Goal: Task Accomplishment & Management: Use online tool/utility

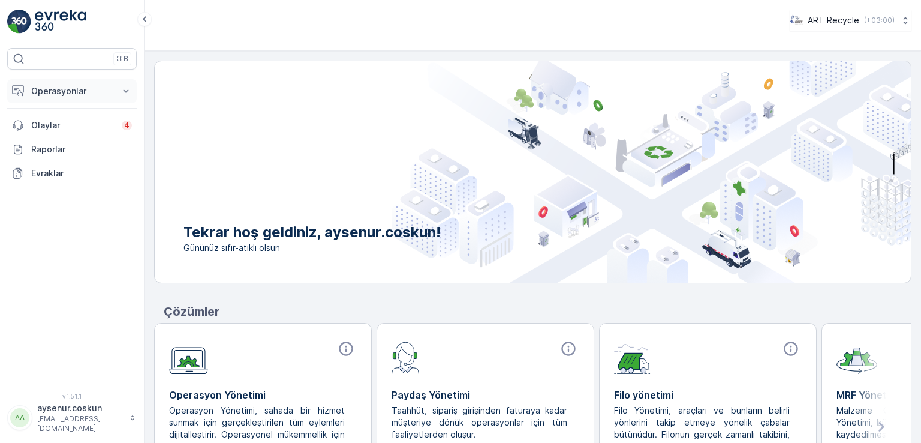
click at [112, 99] on button "Operasyonlar" at bounding box center [72, 91] width 130 height 24
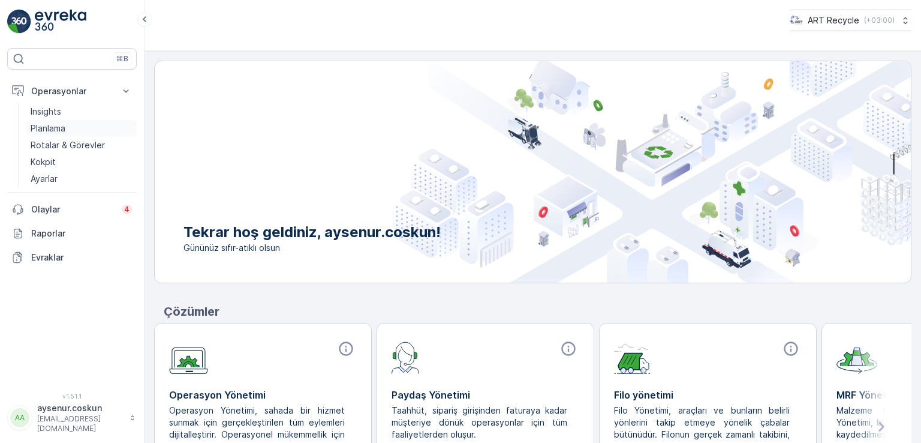
click at [98, 132] on link "Planlama" at bounding box center [81, 128] width 111 height 17
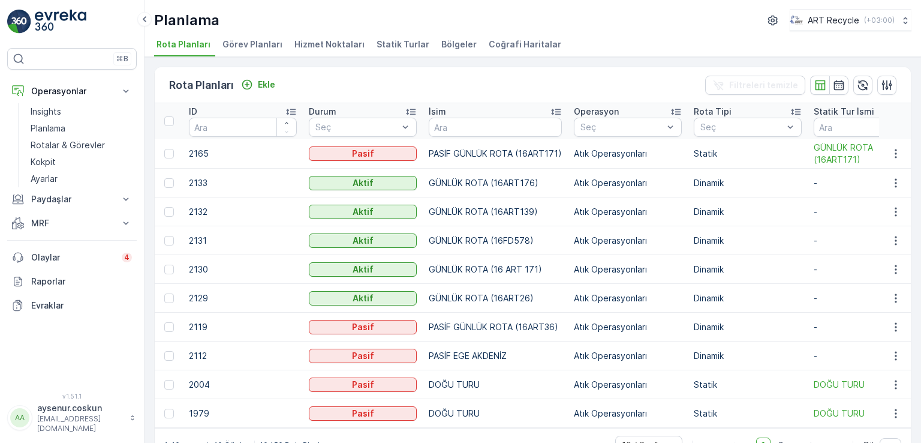
click at [336, 39] on span "Hizmet Noktaları" at bounding box center [329, 44] width 70 height 12
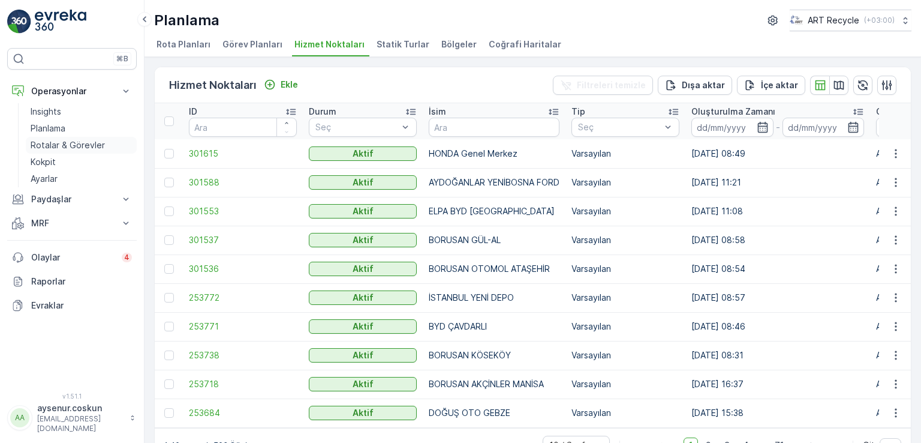
click at [118, 145] on link "Rotalar & Görevler" at bounding box center [81, 145] width 111 height 17
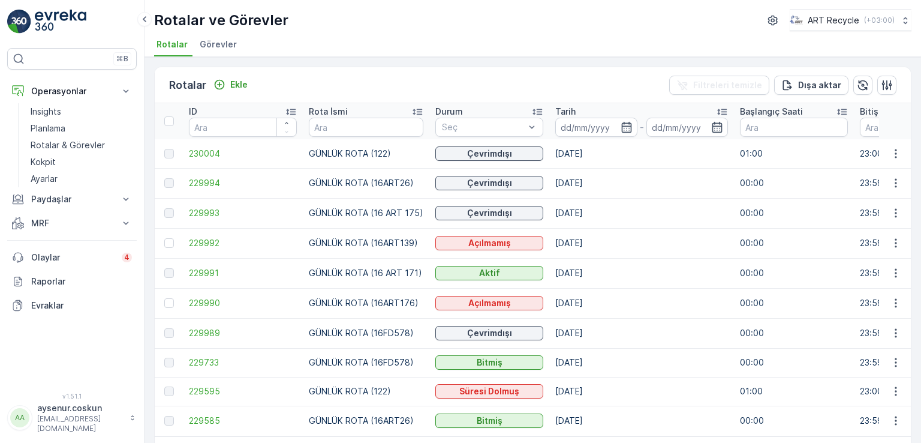
click at [216, 52] on li "Görevler" at bounding box center [219, 46] width 44 height 20
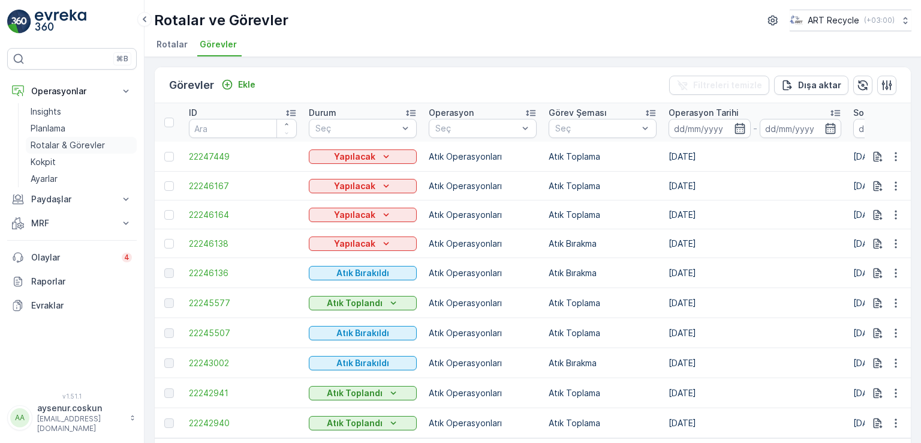
click at [90, 139] on p "Rotalar & Görevler" at bounding box center [68, 145] width 74 height 12
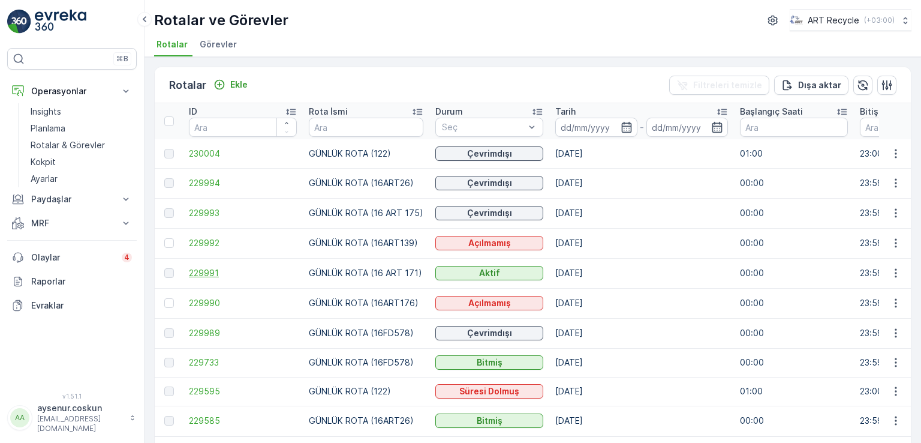
click at [208, 268] on span "229991" at bounding box center [243, 273] width 108 height 12
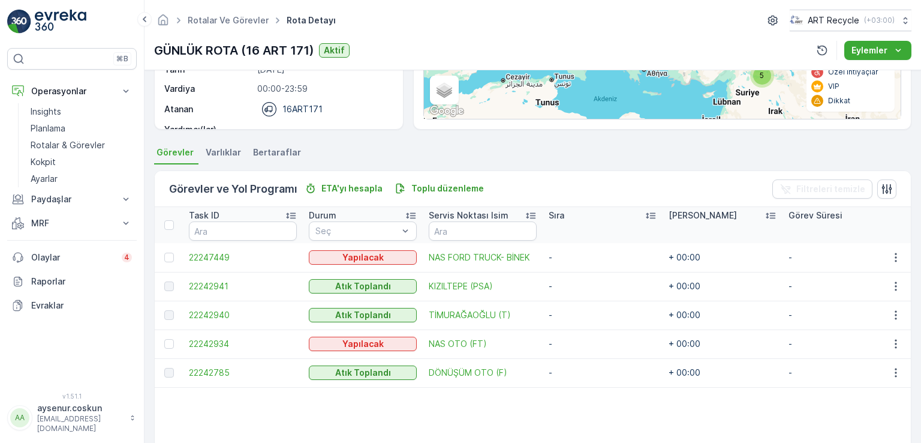
scroll to position [241, 0]
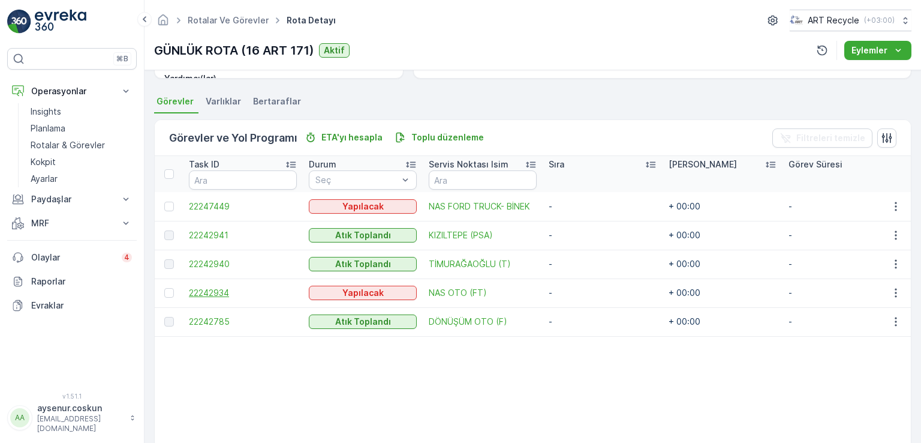
click at [204, 294] on span "22242934" at bounding box center [243, 293] width 108 height 12
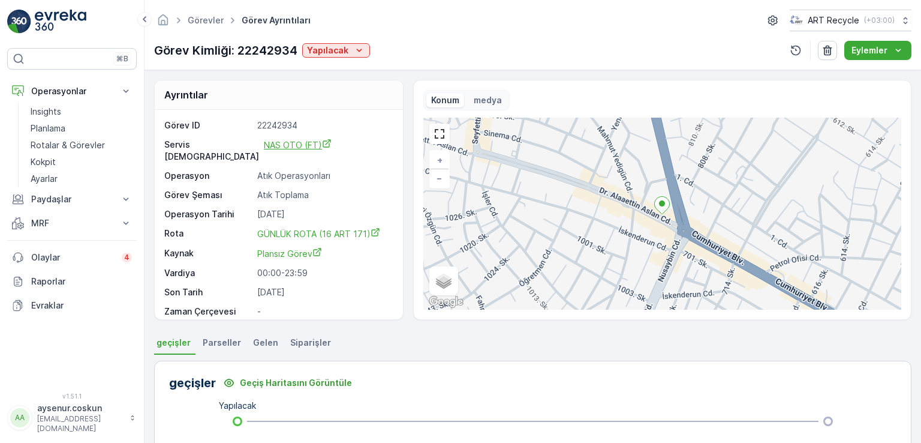
click at [301, 148] on span "NAS OTO (FT)" at bounding box center [298, 145] width 68 height 10
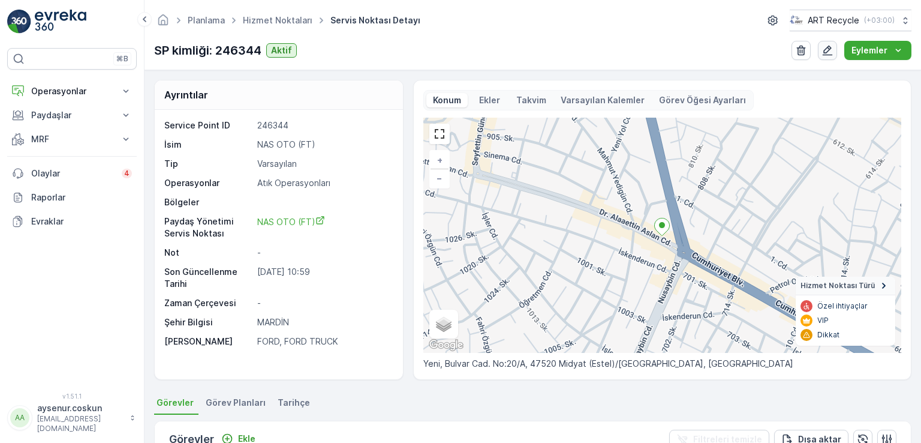
click at [834, 56] on button "button" at bounding box center [827, 50] width 19 height 19
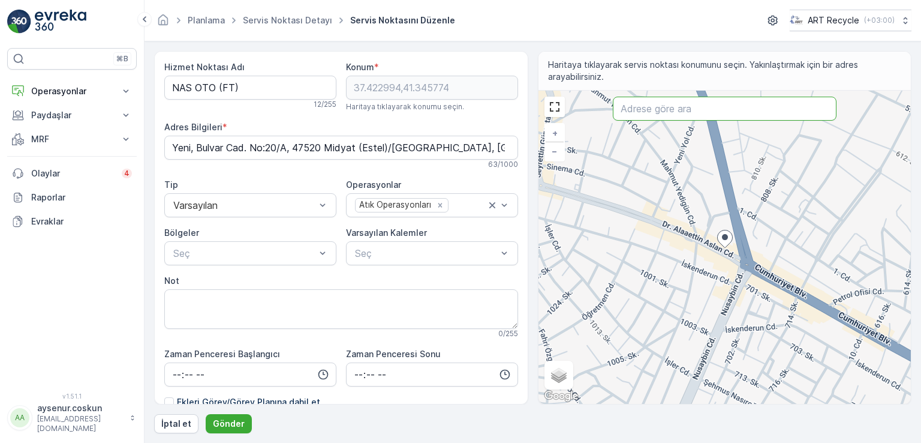
click at [685, 111] on input "text" at bounding box center [725, 109] width 224 height 24
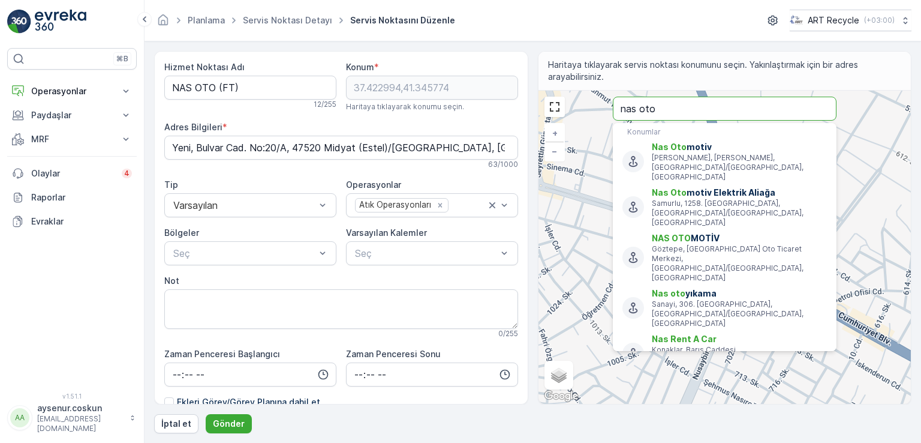
click at [717, 104] on input "nas oto" at bounding box center [725, 109] width 224 height 24
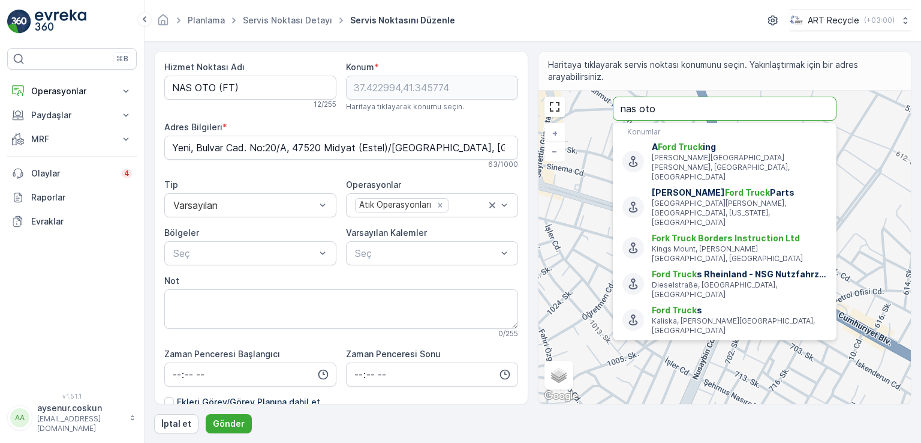
type input "nas oto"
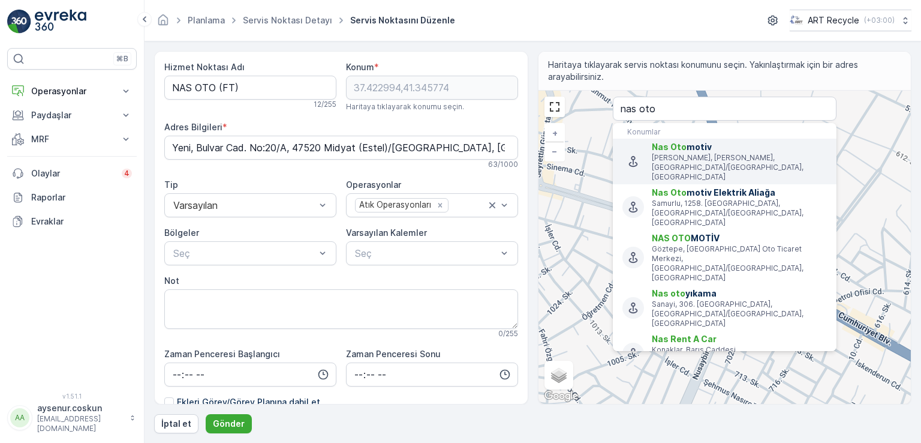
click at [750, 158] on p "Turgut Özal, Mardin Caddesi, Kızıltepe/Mardin, Türkiye" at bounding box center [739, 167] width 175 height 29
type input "37.23318,40.63410289999999"
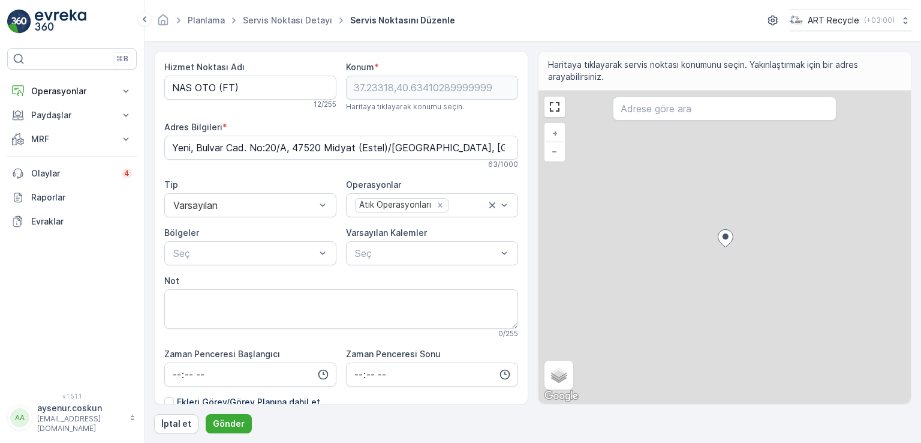
click at [750, 158] on div "+ − Uydu Yol haritası Arazi Karışık Leaflet Klavye kısayolları Harita Verileri …" at bounding box center [725, 247] width 373 height 313
type input "37.23444534469421,40.63456141557189"
type Bilgileri "Yenikent, Mardin Cd. 351 D, 47400 Kızıltepe/Mardin, Türkiye"
click at [750, 158] on div "+ − Uydu Yol haritası Arazi Karışık Leaflet Klavye kısayolları Harita Verileri …" at bounding box center [725, 247] width 373 height 313
type input "37.23515163143546,40.63480954110593"
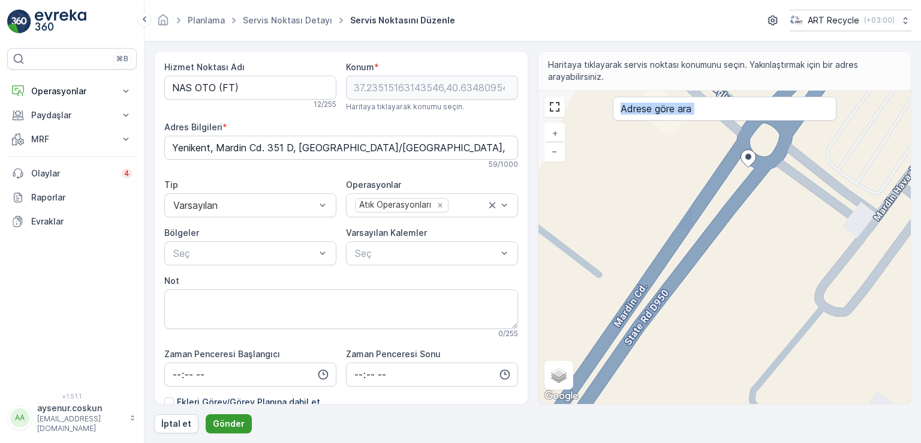
click at [221, 420] on p "Gönder" at bounding box center [229, 423] width 32 height 12
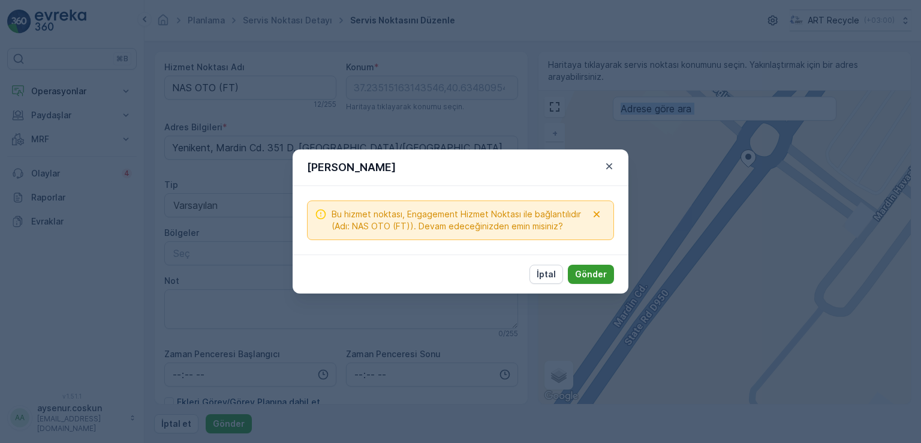
click at [592, 272] on p "Gönder" at bounding box center [591, 274] width 32 height 12
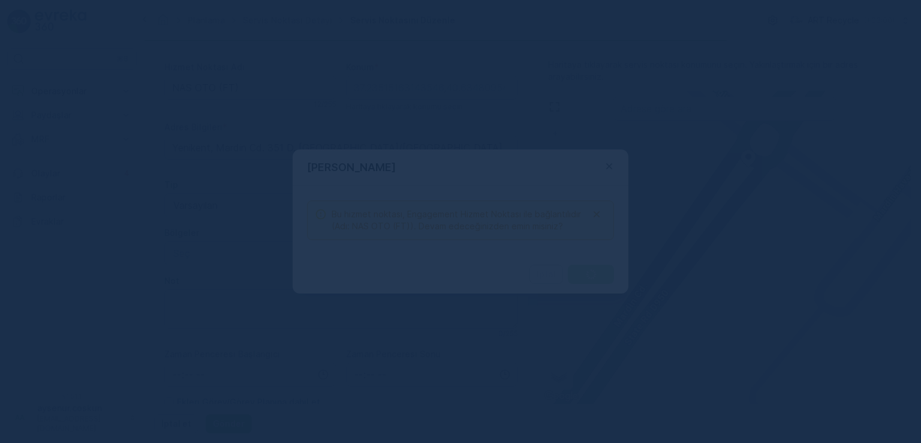
click at [592, 272] on div at bounding box center [460, 221] width 921 height 443
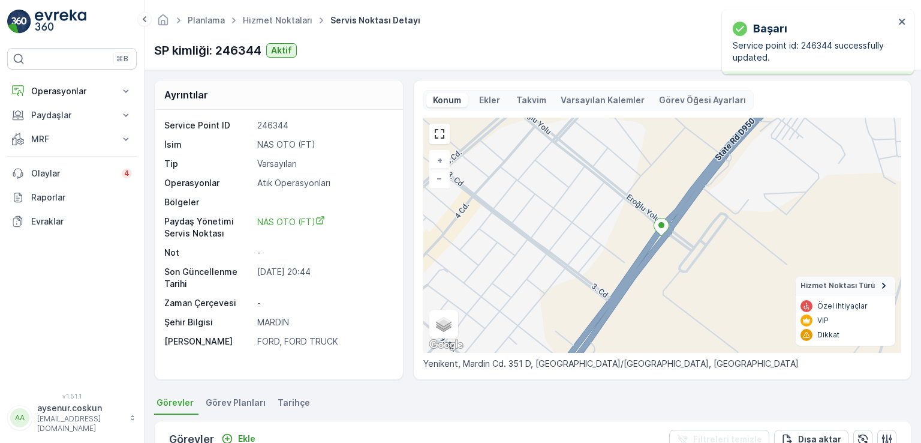
click at [477, 62] on div "Planlama Hizmet Noktaları Servis Noktası Detayı ART Recycle ( +03:00 ) SP kimli…" at bounding box center [533, 35] width 777 height 70
click at [904, 23] on icon "close" at bounding box center [902, 22] width 6 height 6
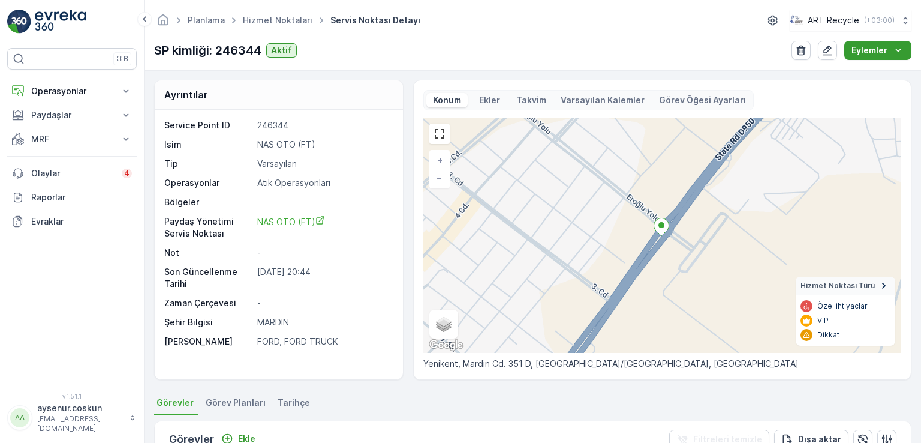
click at [889, 55] on div "Eylemler" at bounding box center [878, 50] width 53 height 12
click at [887, 97] on div "Yeni Ad Hoc Görev Ekle" at bounding box center [868, 90] width 104 height 17
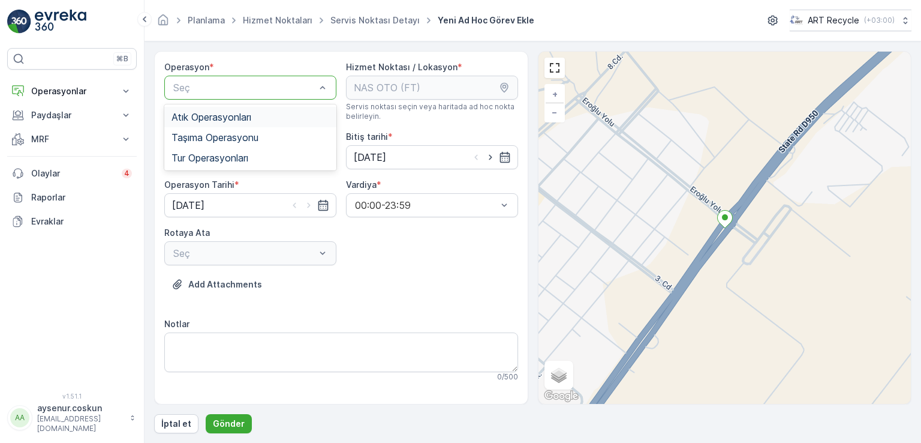
click at [293, 118] on div "Atık Operasyonları" at bounding box center [251, 117] width 158 height 11
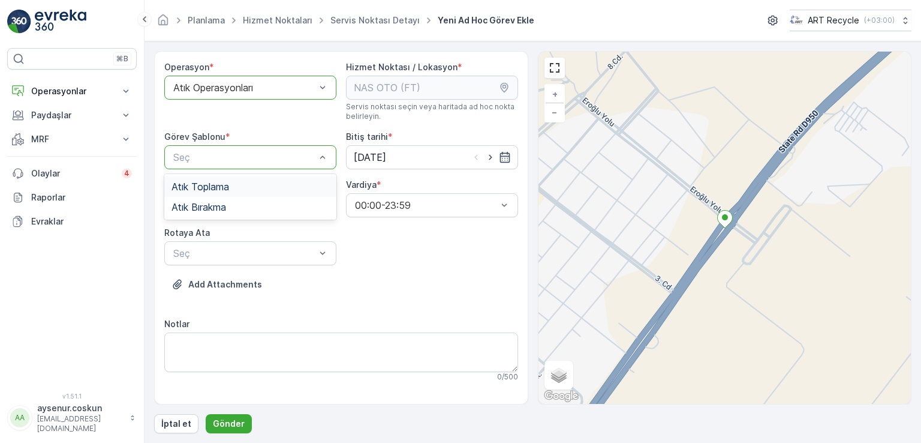
click at [283, 186] on div "Atık Toplama" at bounding box center [251, 186] width 158 height 11
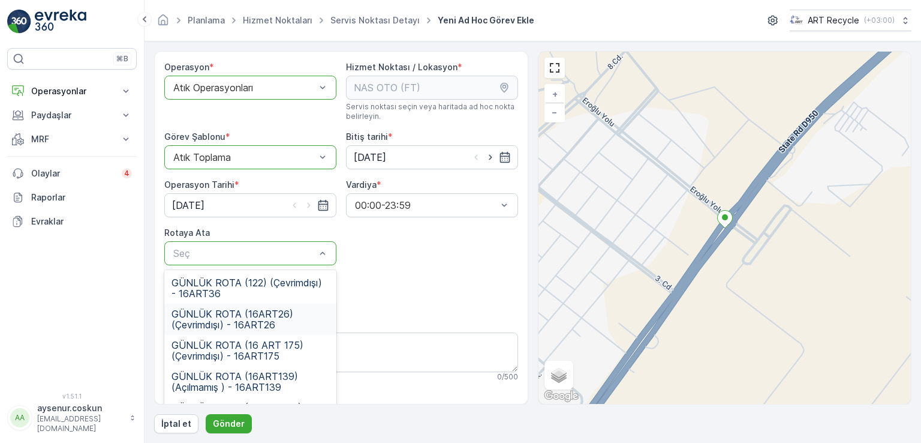
scroll to position [55, 0]
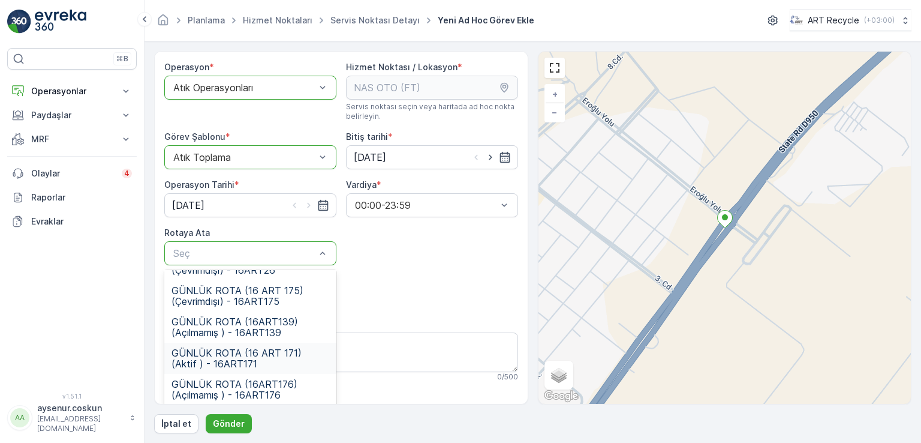
click at [293, 365] on span "GÜNLÜK ROTA (16 ART 171) (Aktif ) - 16ART171" at bounding box center [251, 358] width 158 height 22
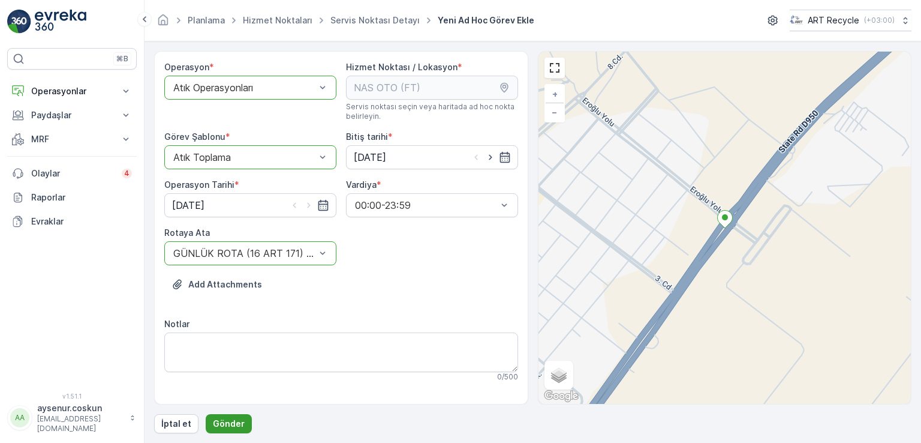
click at [237, 420] on p "Gönder" at bounding box center [229, 423] width 32 height 12
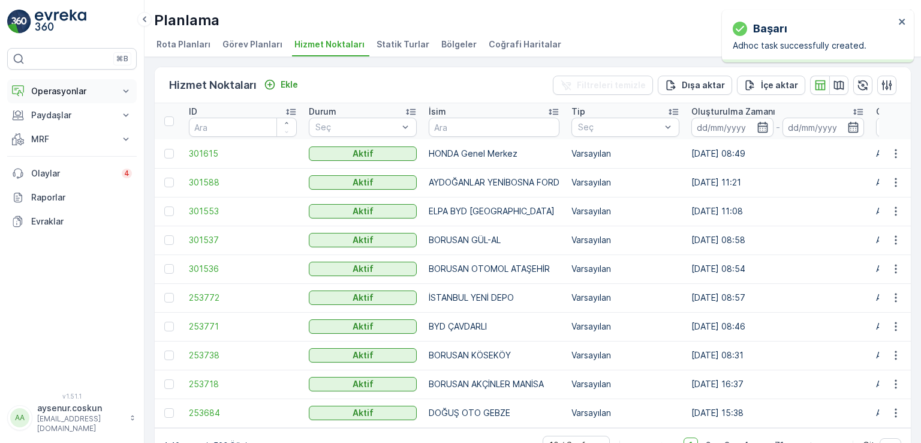
click at [91, 89] on p "Operasyonlar" at bounding box center [72, 91] width 82 height 12
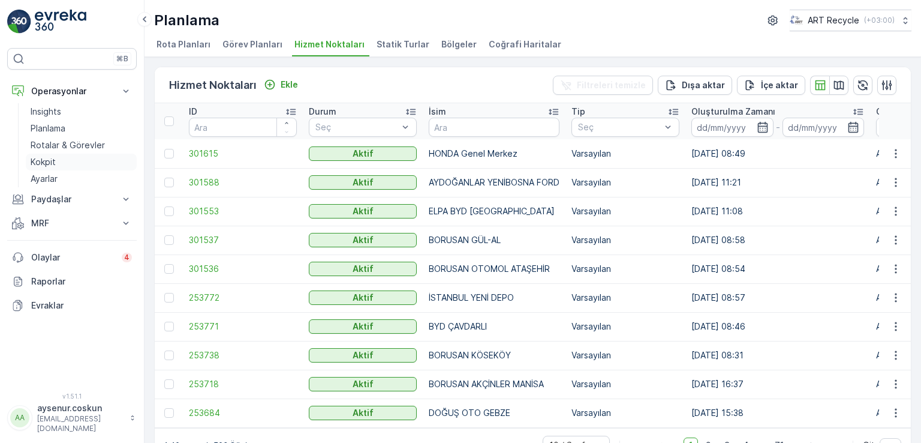
click at [101, 154] on link "Kokpit" at bounding box center [81, 162] width 111 height 17
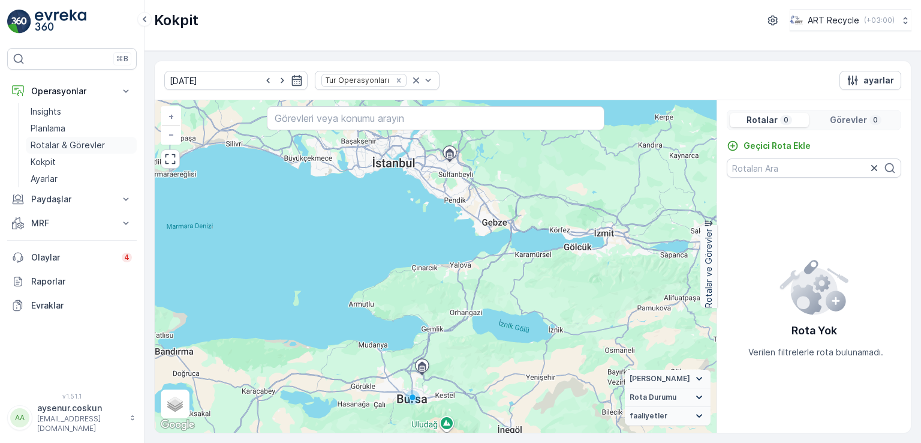
click at [107, 141] on link "Rotalar & Görevler" at bounding box center [81, 145] width 111 height 17
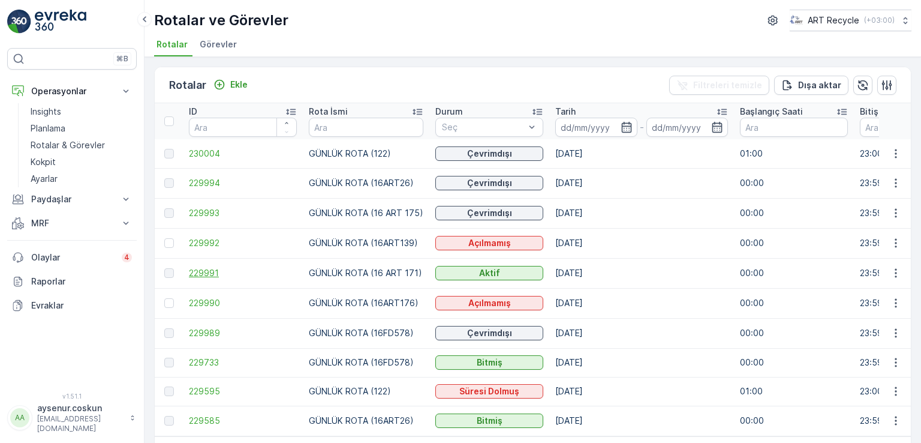
click at [197, 272] on span "229991" at bounding box center [243, 273] width 108 height 12
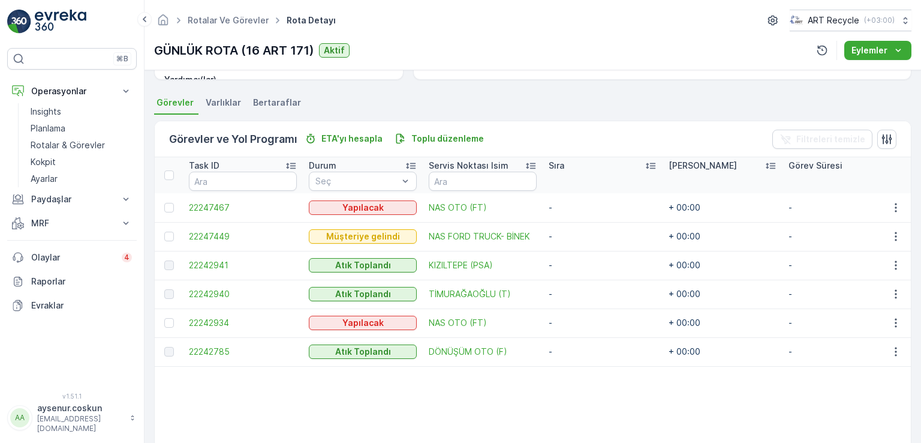
scroll to position [242, 0]
click at [890, 322] on icon "button" at bounding box center [896, 321] width 12 height 12
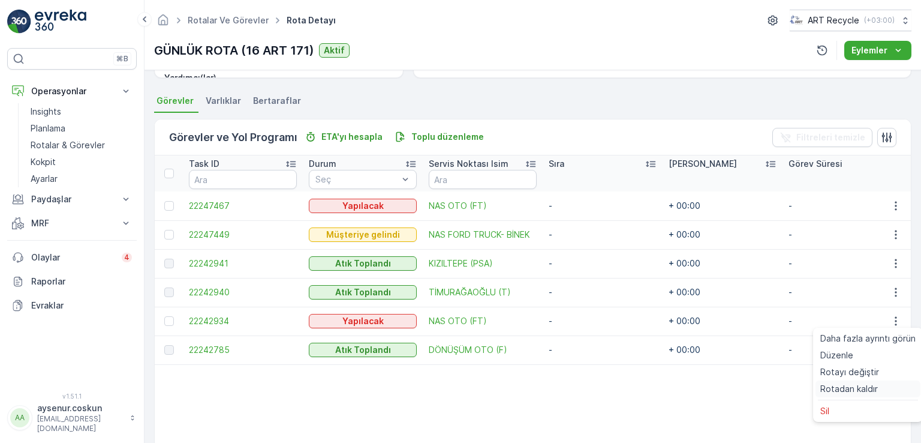
click at [877, 393] on div "Rotadan kaldır" at bounding box center [868, 388] width 105 height 17
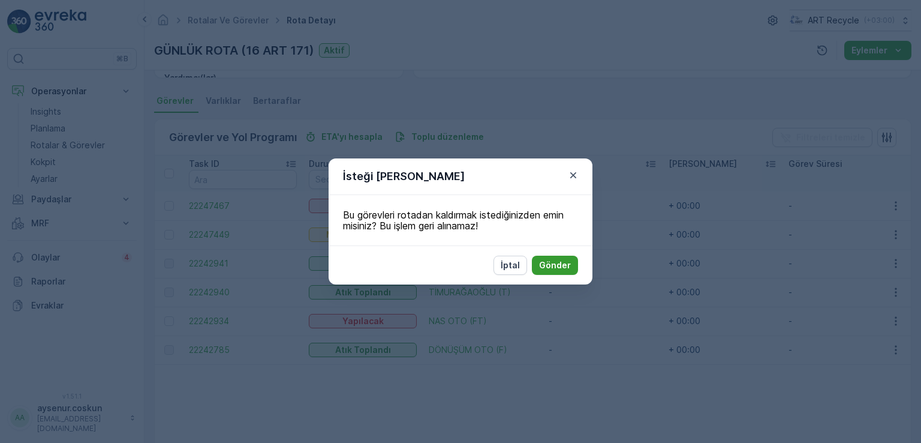
click at [566, 260] on p "Gönder" at bounding box center [555, 265] width 32 height 12
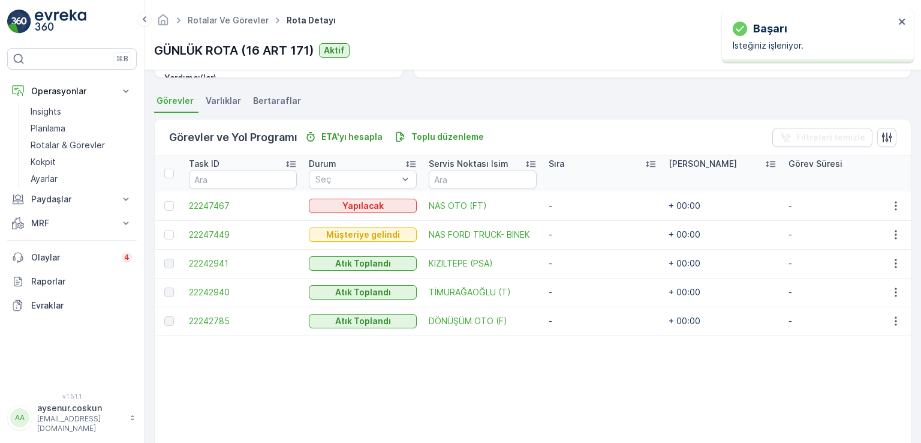
click at [891, 196] on td at bounding box center [895, 205] width 32 height 29
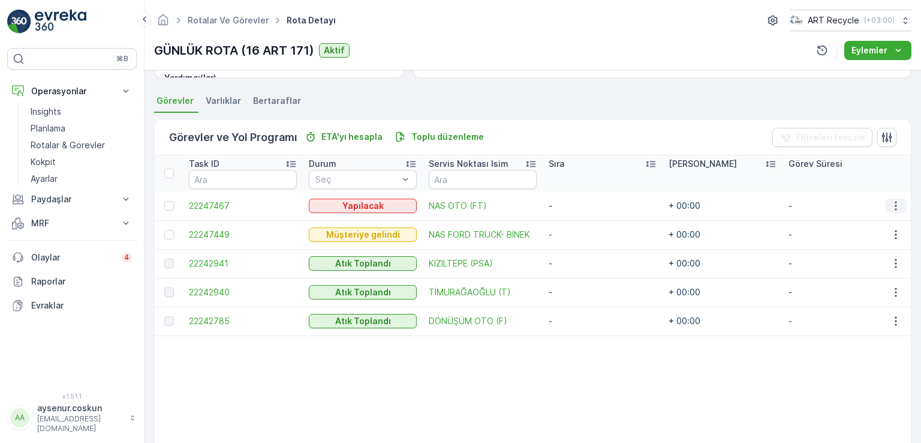
click at [892, 202] on icon "button" at bounding box center [896, 206] width 12 height 12
click at [892, 224] on span "Daha fazla ayrıntı görün" at bounding box center [867, 223] width 95 height 12
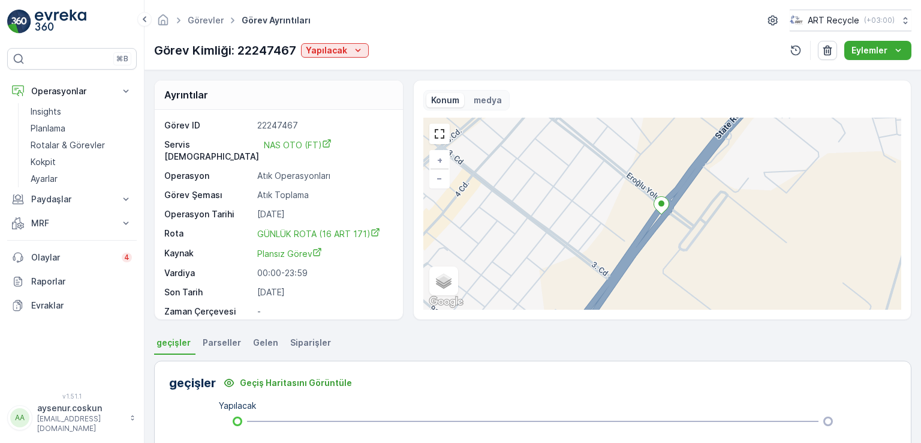
click at [63, 14] on img at bounding box center [61, 22] width 52 height 24
